Goal: Task Accomplishment & Management: Manage account settings

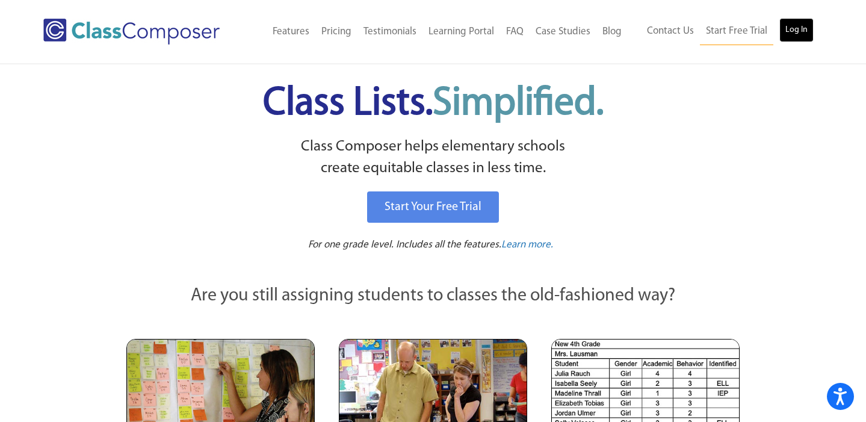
click at [789, 32] on link "Log In" at bounding box center [797, 30] width 34 height 24
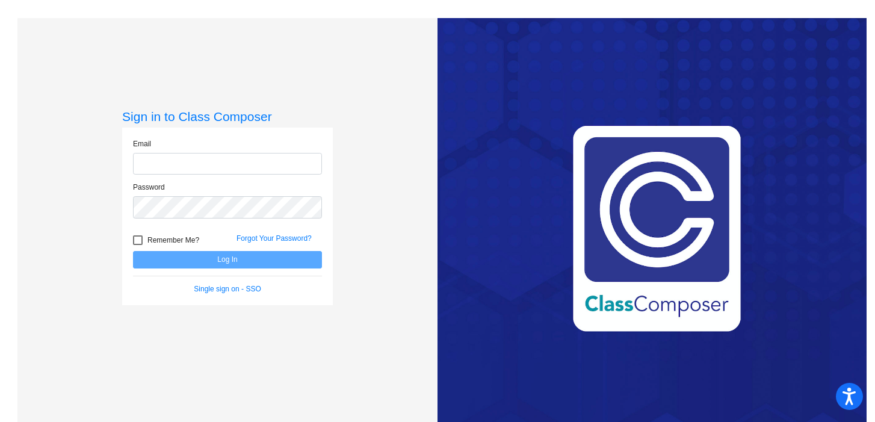
type input "[EMAIL_ADDRESS][DOMAIN_NAME]"
click at [214, 260] on button "Log In" at bounding box center [227, 259] width 189 height 17
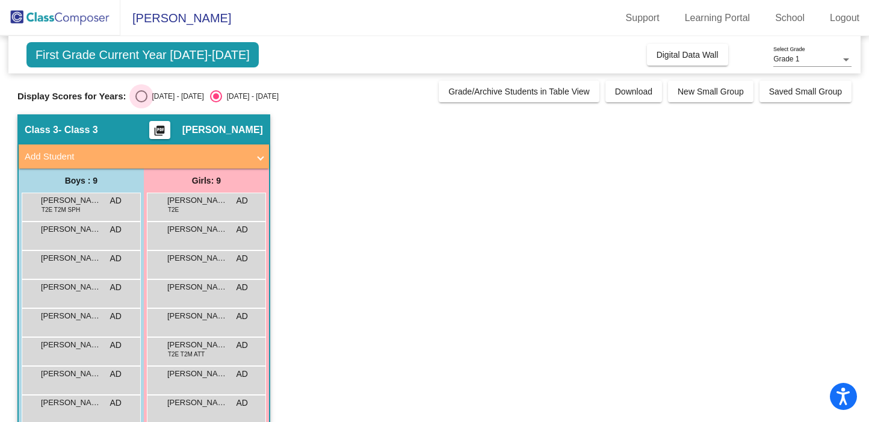
click at [137, 97] on div "Select an option" at bounding box center [141, 96] width 12 height 12
click at [141, 102] on input "[DATE] - [DATE]" at bounding box center [141, 102] width 1 height 1
radio input "true"
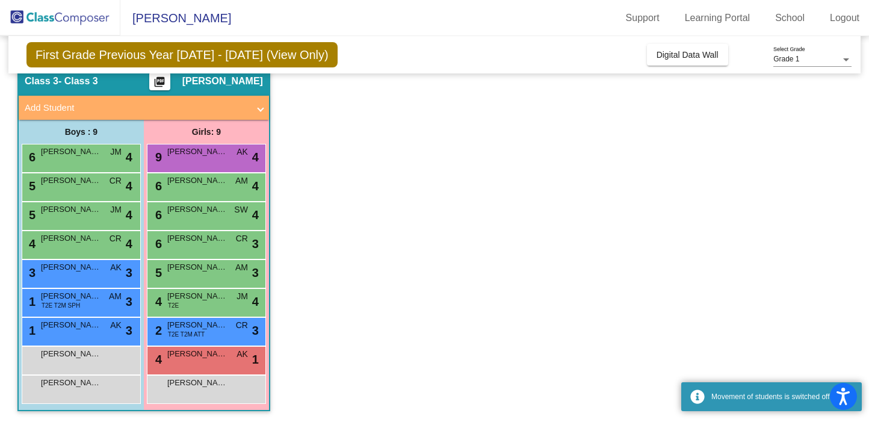
scroll to position [50, 0]
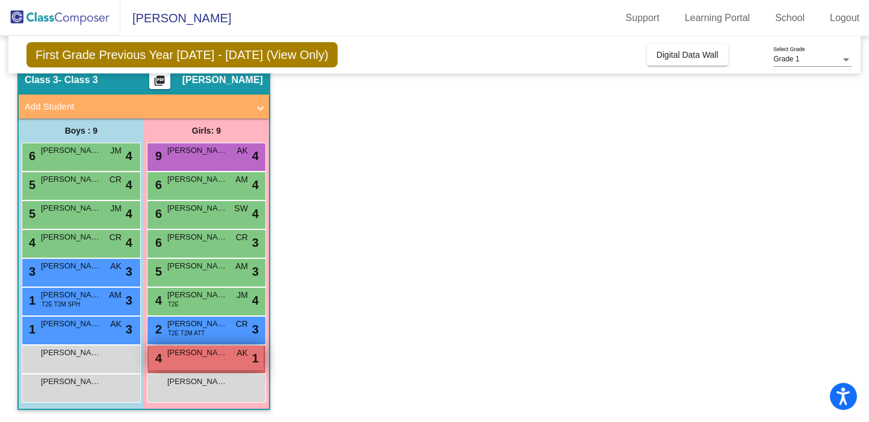
click at [207, 361] on div "4 [PERSON_NAME] AK lock do_not_disturb_alt 1" at bounding box center [206, 358] width 115 height 25
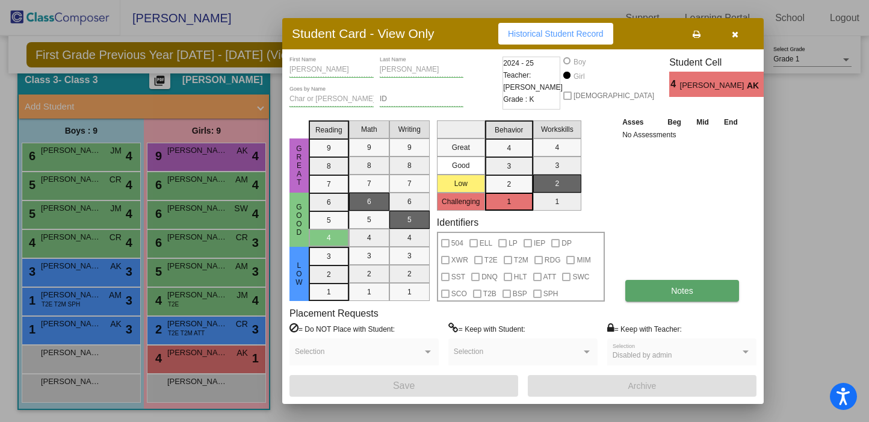
click at [679, 293] on span "Notes" at bounding box center [682, 291] width 22 height 10
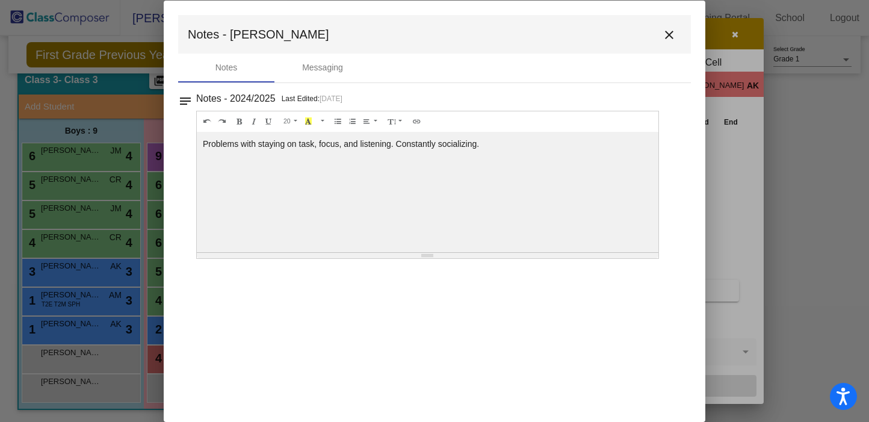
scroll to position [0, 0]
click at [666, 42] on button "close" at bounding box center [669, 34] width 24 height 24
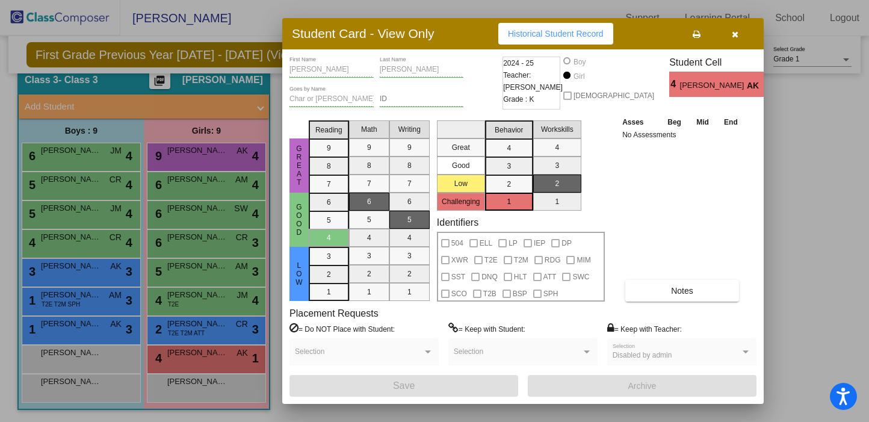
click at [731, 39] on button "button" at bounding box center [735, 34] width 39 height 22
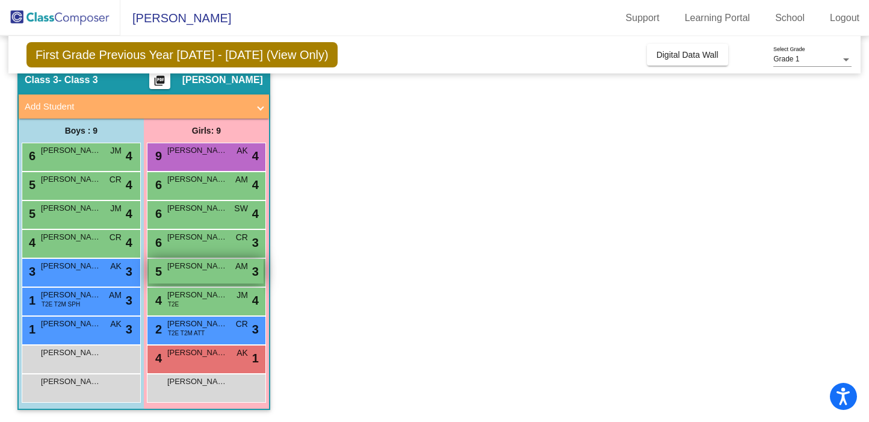
click at [200, 278] on div "5 [PERSON_NAME] AM lock do_not_disturb_alt 3" at bounding box center [206, 271] width 115 height 25
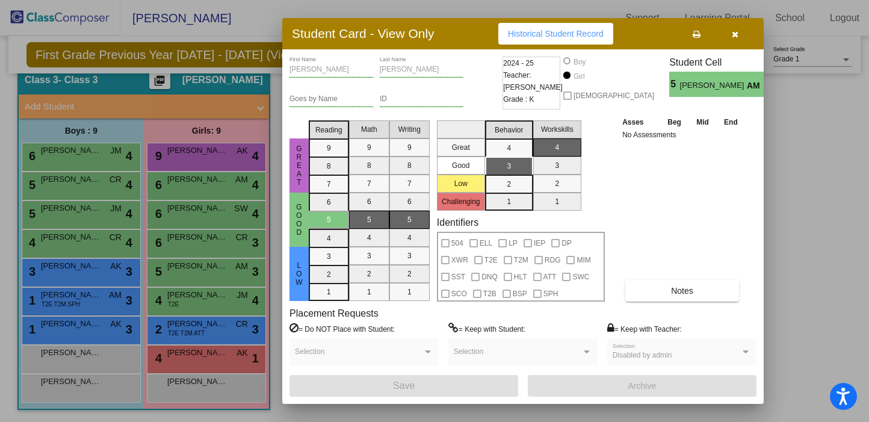
click at [741, 34] on button "button" at bounding box center [735, 34] width 39 height 22
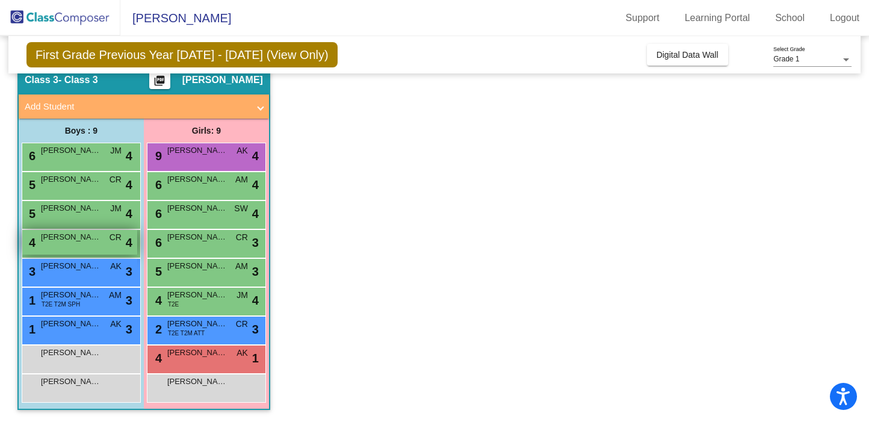
click at [112, 234] on span "CR" at bounding box center [116, 237] width 12 height 13
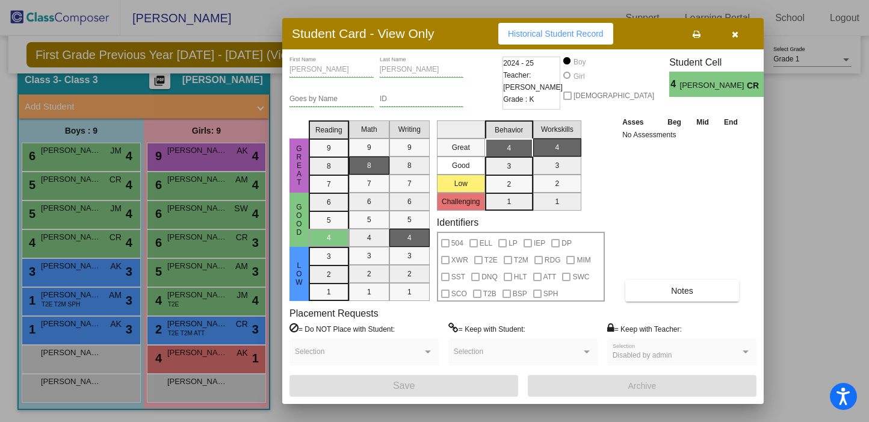
click at [727, 36] on button "button" at bounding box center [735, 34] width 39 height 22
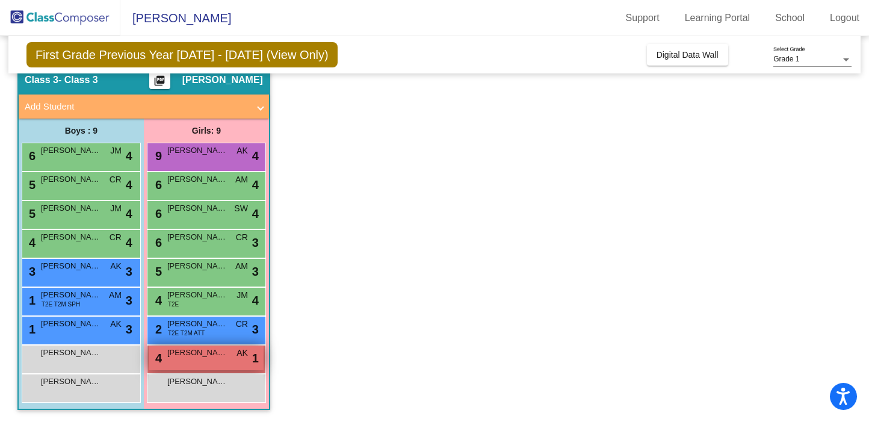
click at [231, 356] on div "4 [PERSON_NAME] AK lock do_not_disturb_alt 1" at bounding box center [206, 358] width 115 height 25
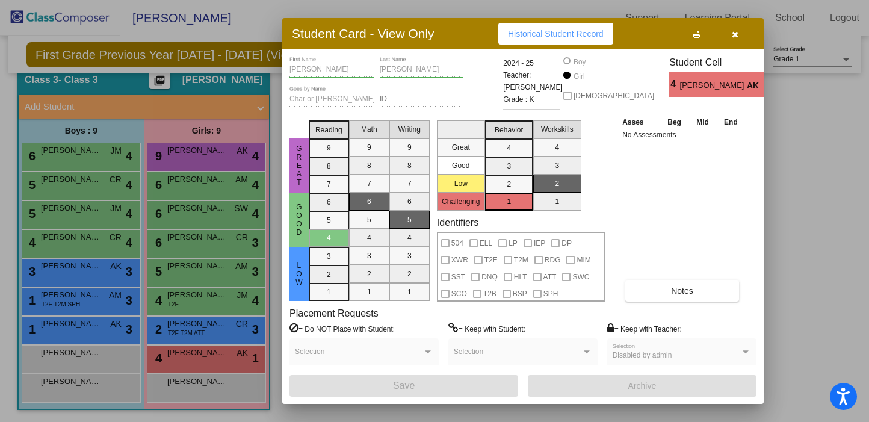
click at [745, 29] on button "button" at bounding box center [735, 34] width 39 height 22
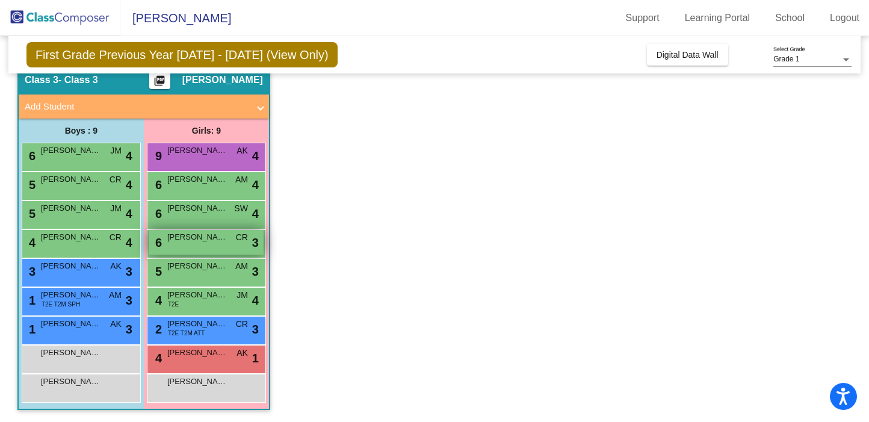
click at [229, 252] on div "6 [PERSON_NAME] CR lock do_not_disturb_alt 3" at bounding box center [206, 242] width 115 height 25
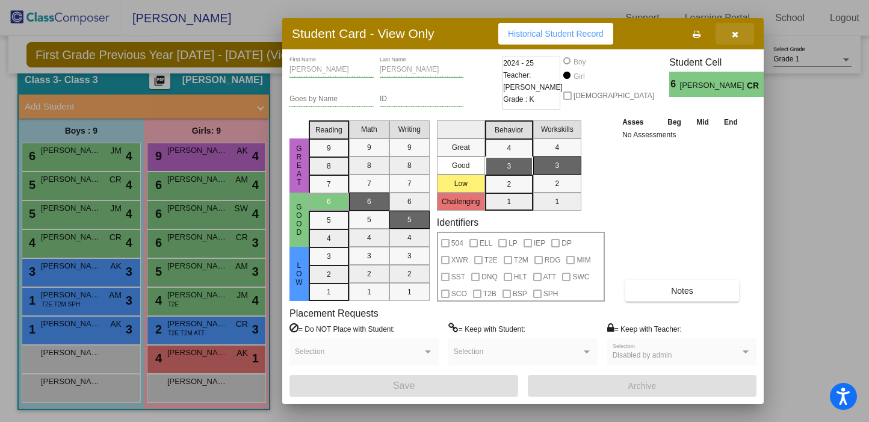
click at [741, 38] on button "button" at bounding box center [735, 34] width 39 height 22
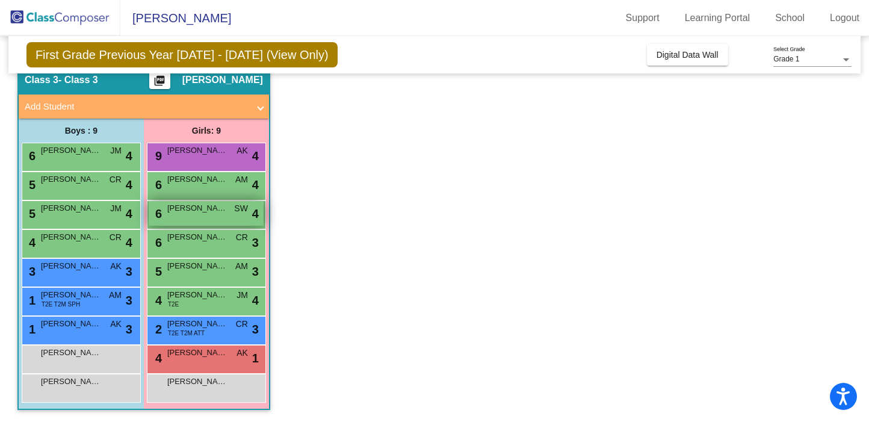
click at [215, 215] on div "6 [PERSON_NAME] SW lock do_not_disturb_alt 4" at bounding box center [206, 213] width 115 height 25
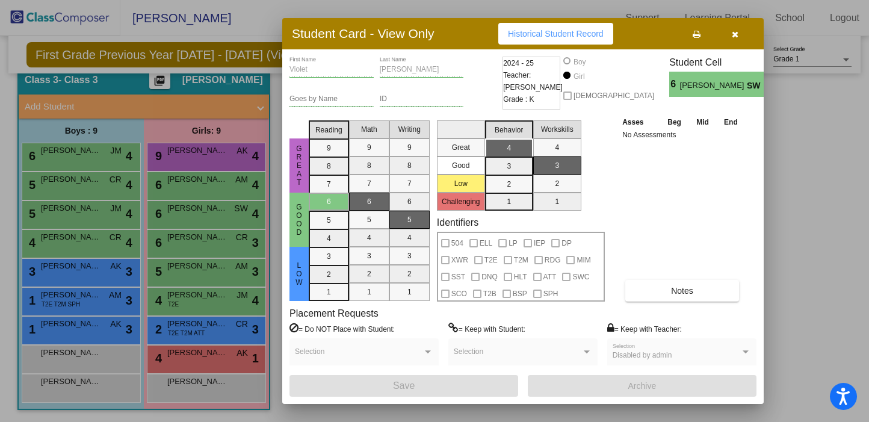
click at [744, 37] on button "button" at bounding box center [735, 34] width 39 height 22
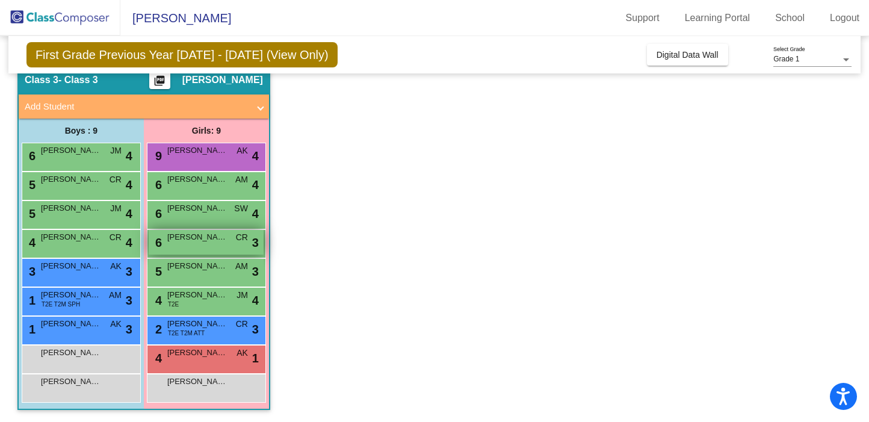
click at [224, 239] on span "[PERSON_NAME]" at bounding box center [197, 237] width 60 height 12
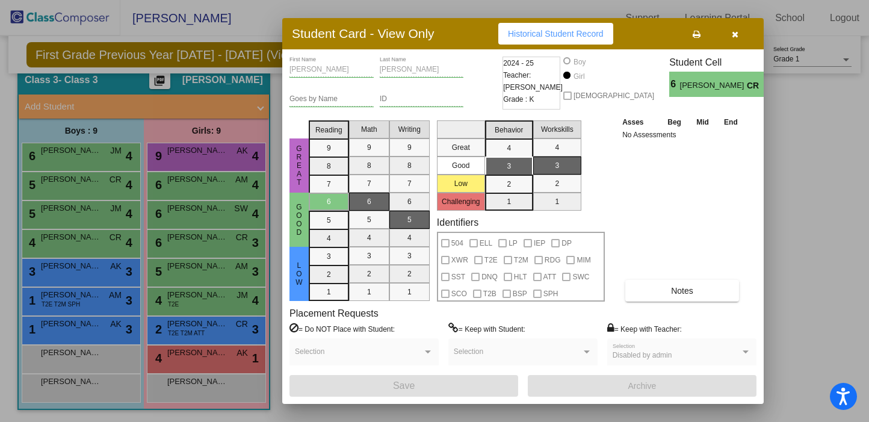
click at [735, 33] on icon "button" at bounding box center [735, 34] width 7 height 8
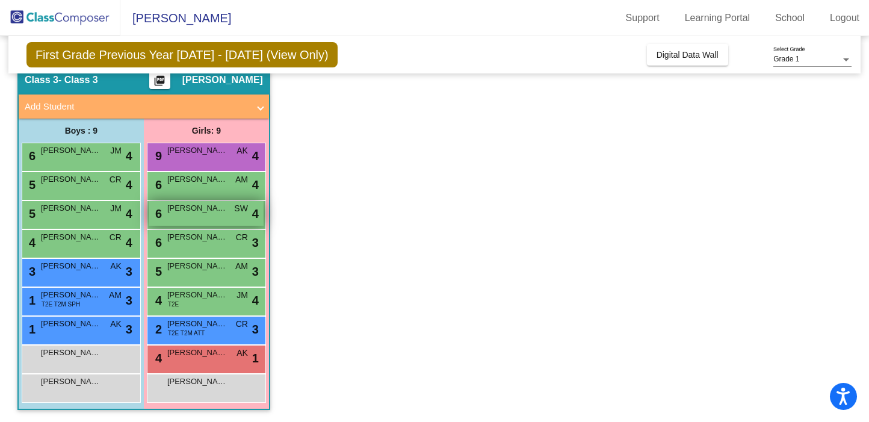
click at [207, 219] on div "6 [PERSON_NAME] SW lock do_not_disturb_alt 4" at bounding box center [206, 213] width 115 height 25
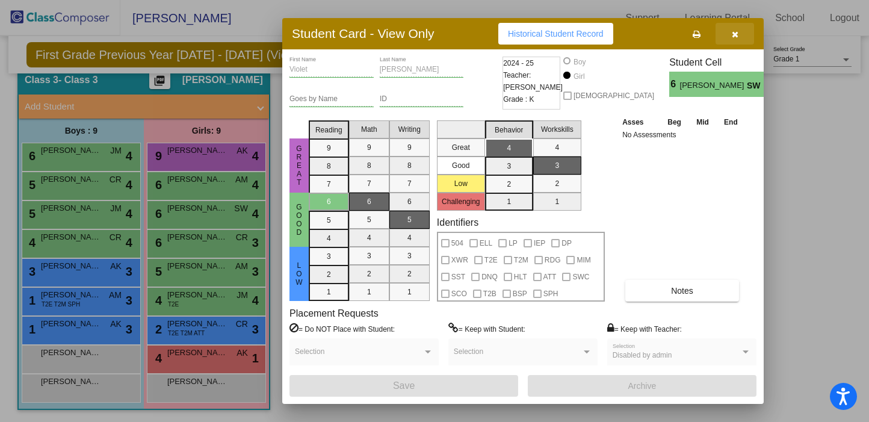
click at [735, 42] on button "button" at bounding box center [735, 34] width 39 height 22
